Goal: Check status: Check status

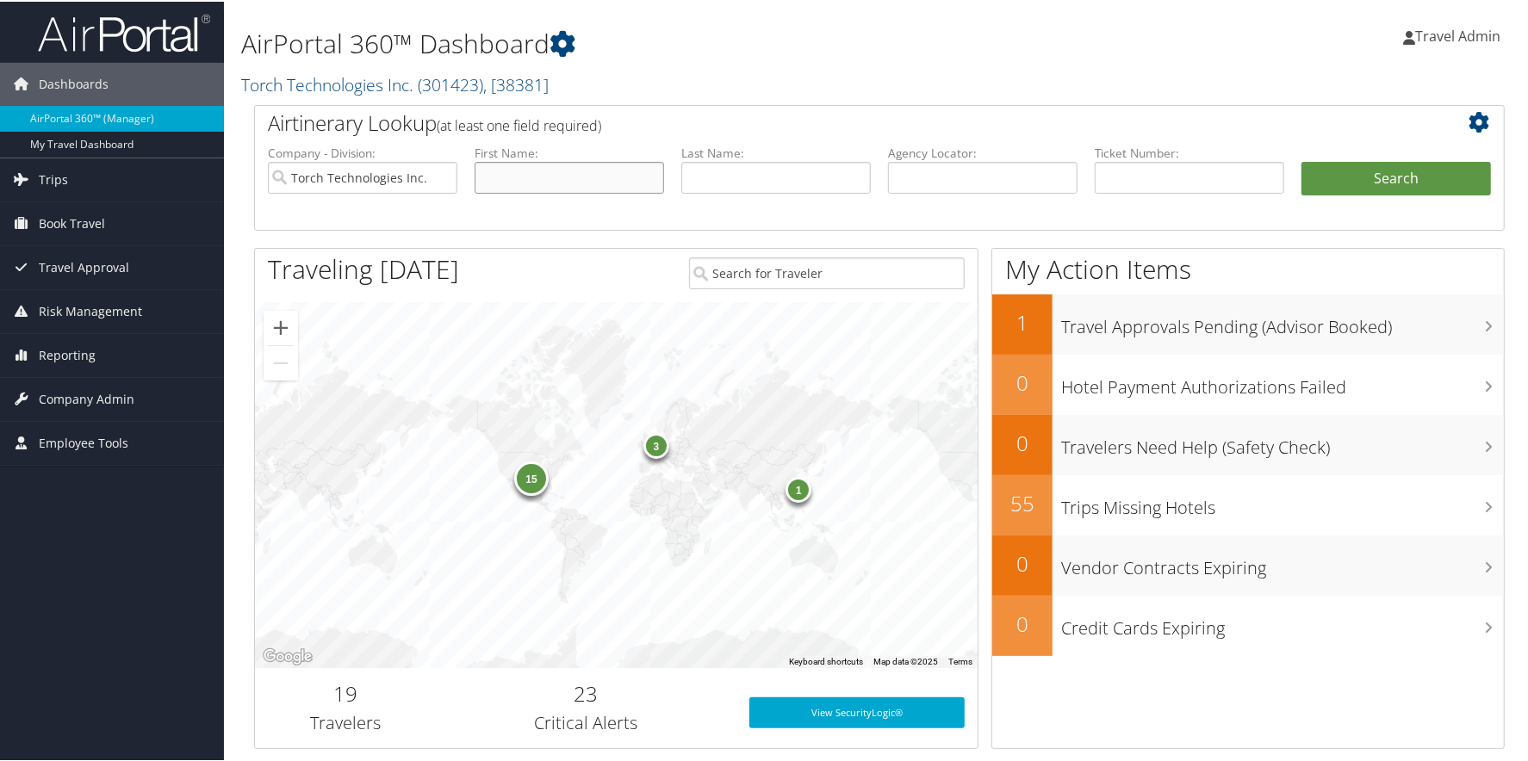
click at [560, 175] on input "text" at bounding box center [569, 176] width 189 height 32
type input "[PERSON_NAME]"
click at [1301, 160] on button "Search" at bounding box center [1395, 177] width 189 height 34
